Goal: Find specific page/section: Find specific page/section

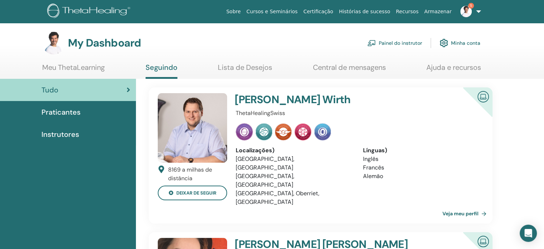
click at [412, 40] on link "Painel do instrutor" at bounding box center [394, 43] width 55 height 16
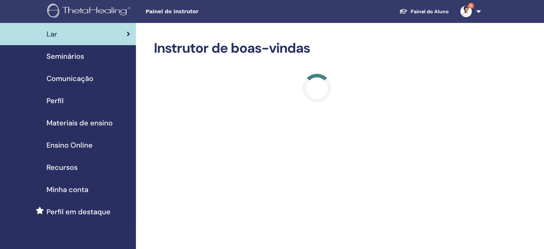
click at [95, 125] on span "Materiais de ensino" at bounding box center [79, 122] width 66 height 11
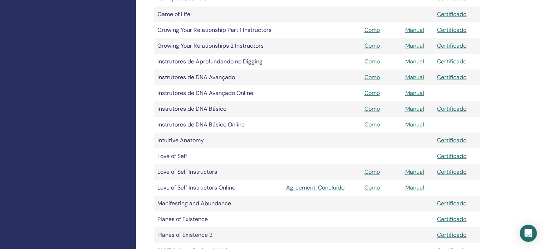
scroll to position [286, 0]
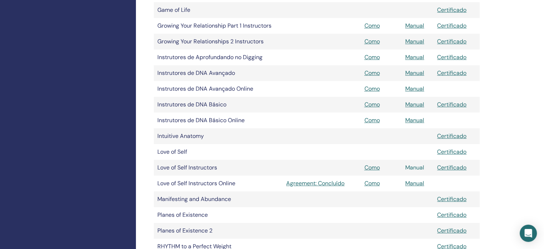
click at [417, 166] on link "Manual" at bounding box center [414, 167] width 19 height 8
